Goal: Use online tool/utility: Utilize a website feature to perform a specific function

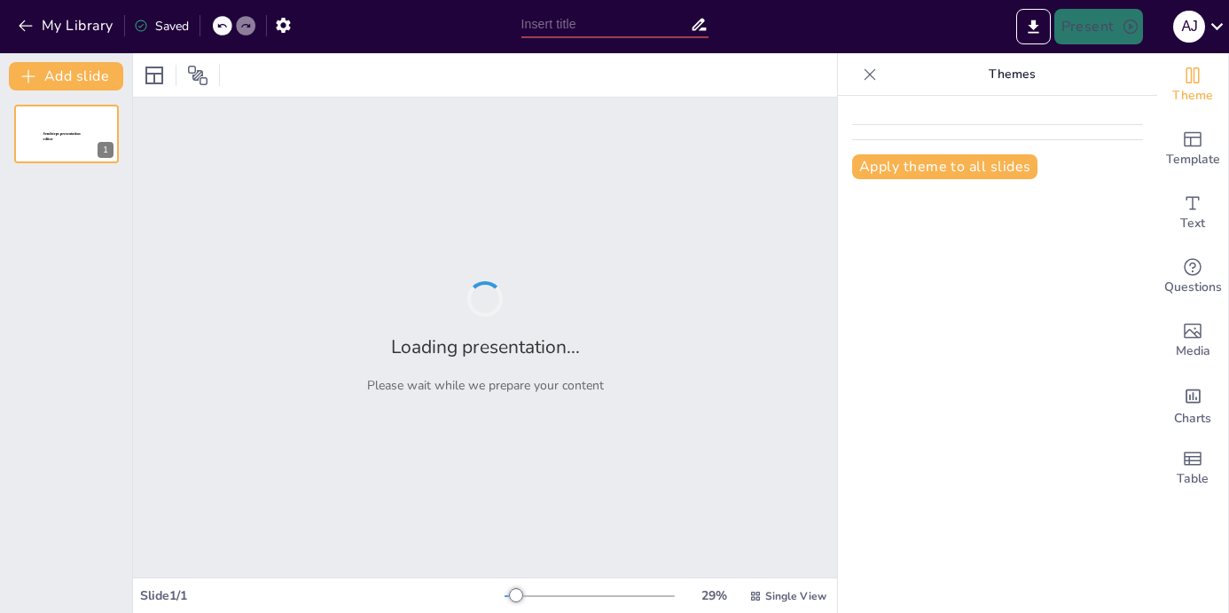
type input "Imported PRESENTACION_INFRA_TICS_2025_VF (2).pptx"
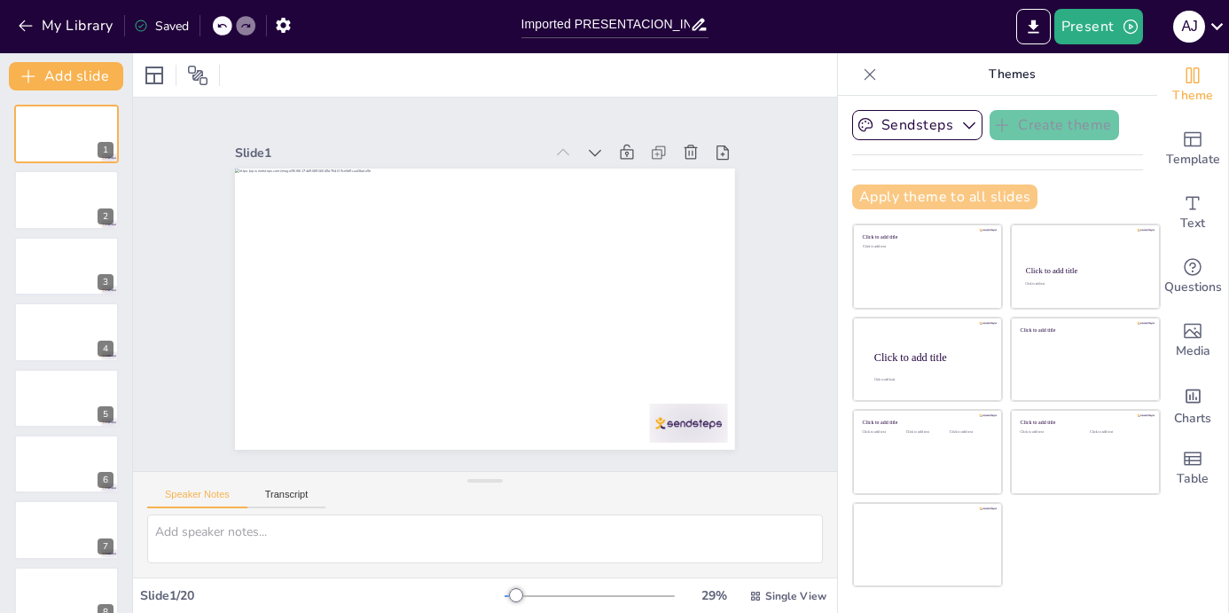
click at [896, 199] on button "Apply theme to all slides" at bounding box center [944, 196] width 185 height 25
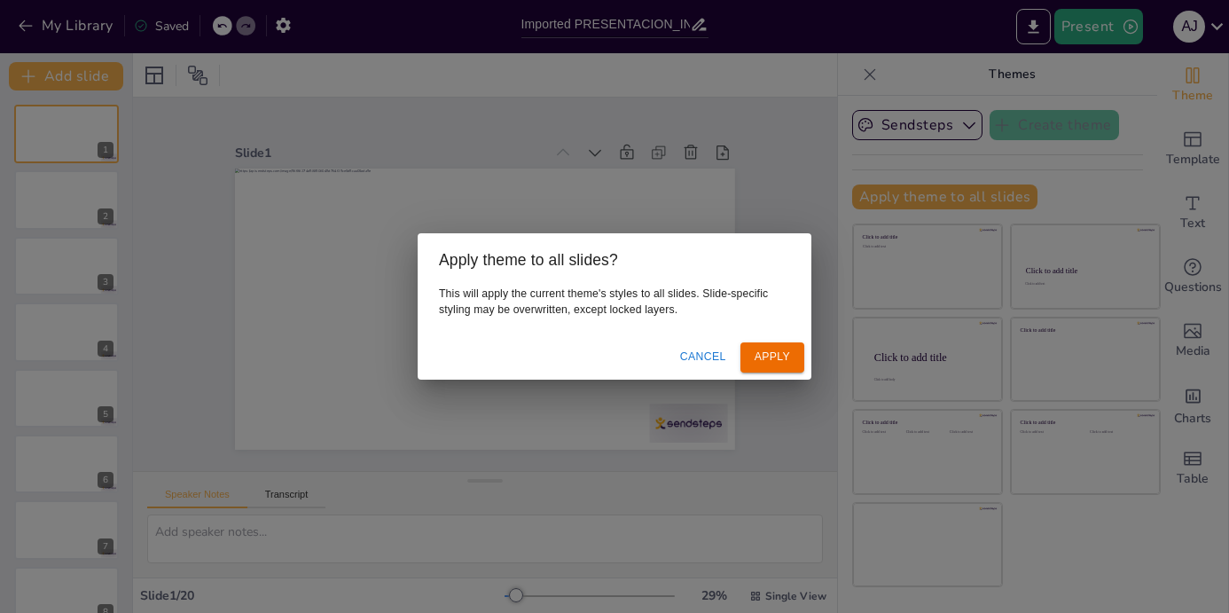
click at [712, 346] on button "Cancel" at bounding box center [703, 356] width 60 height 29
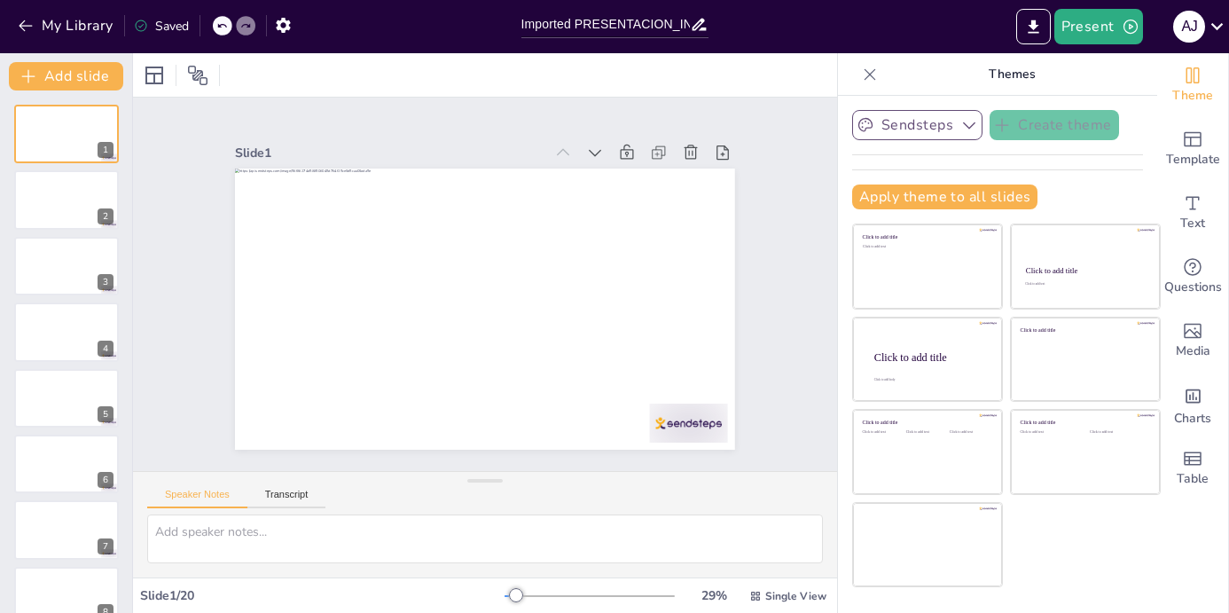
click at [967, 128] on icon "button" at bounding box center [969, 125] width 12 height 7
click at [1076, 178] on div "Sendsteps Create theme Sendsteps Themes Sendsteps Apply theme to all slides Cli…" at bounding box center [997, 166] width 291 height 113
click at [863, 196] on button "Apply theme to all slides" at bounding box center [944, 196] width 185 height 25
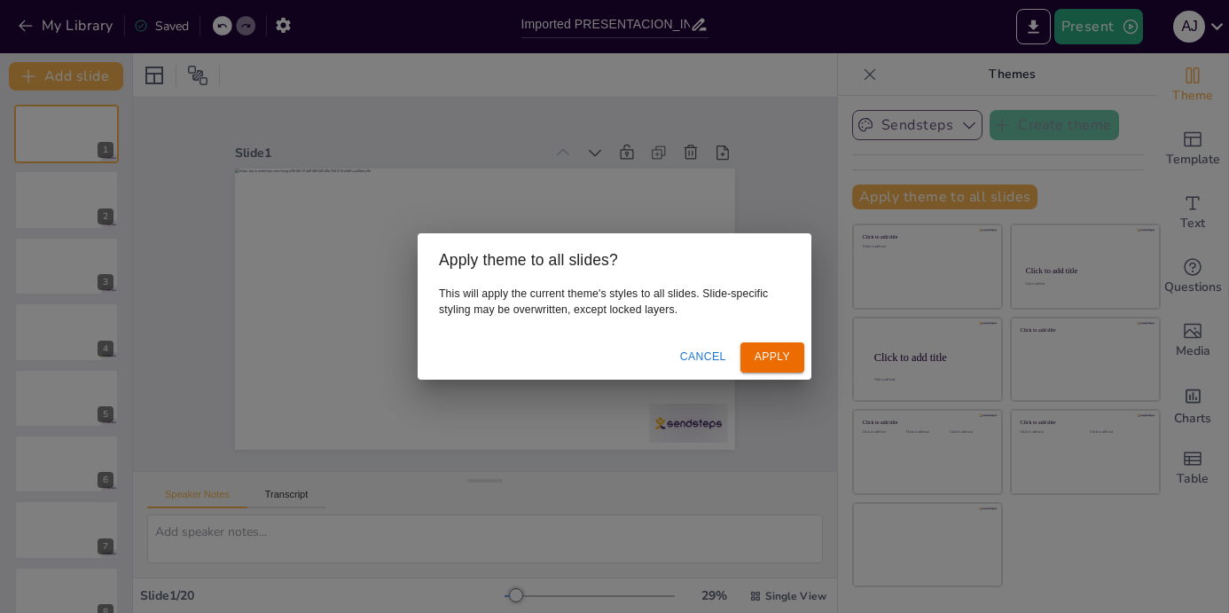
click at [771, 356] on button "Apply" at bounding box center [772, 356] width 64 height 29
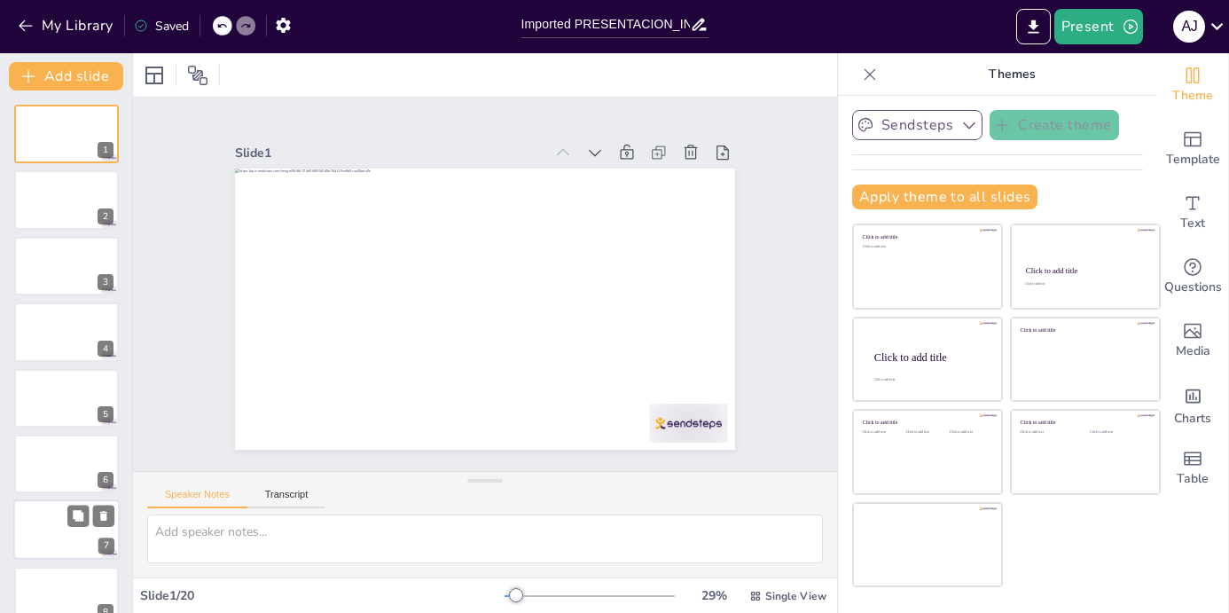
click at [52, 531] on div at bounding box center [66, 530] width 106 height 60
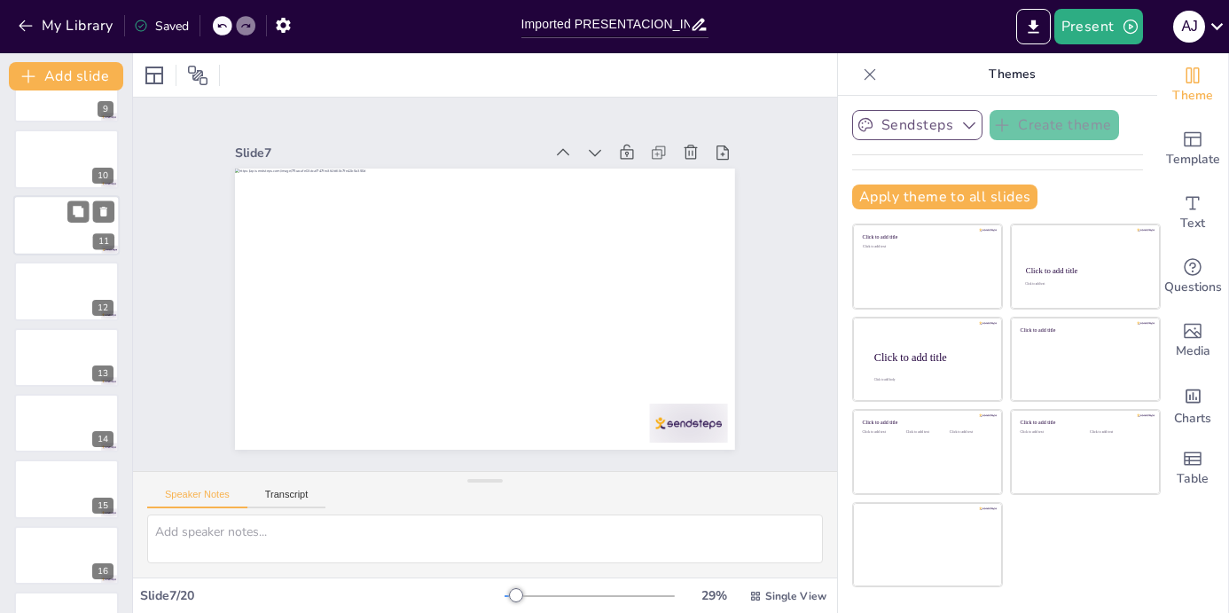
scroll to position [818, 0]
